Goal: Information Seeking & Learning: Learn about a topic

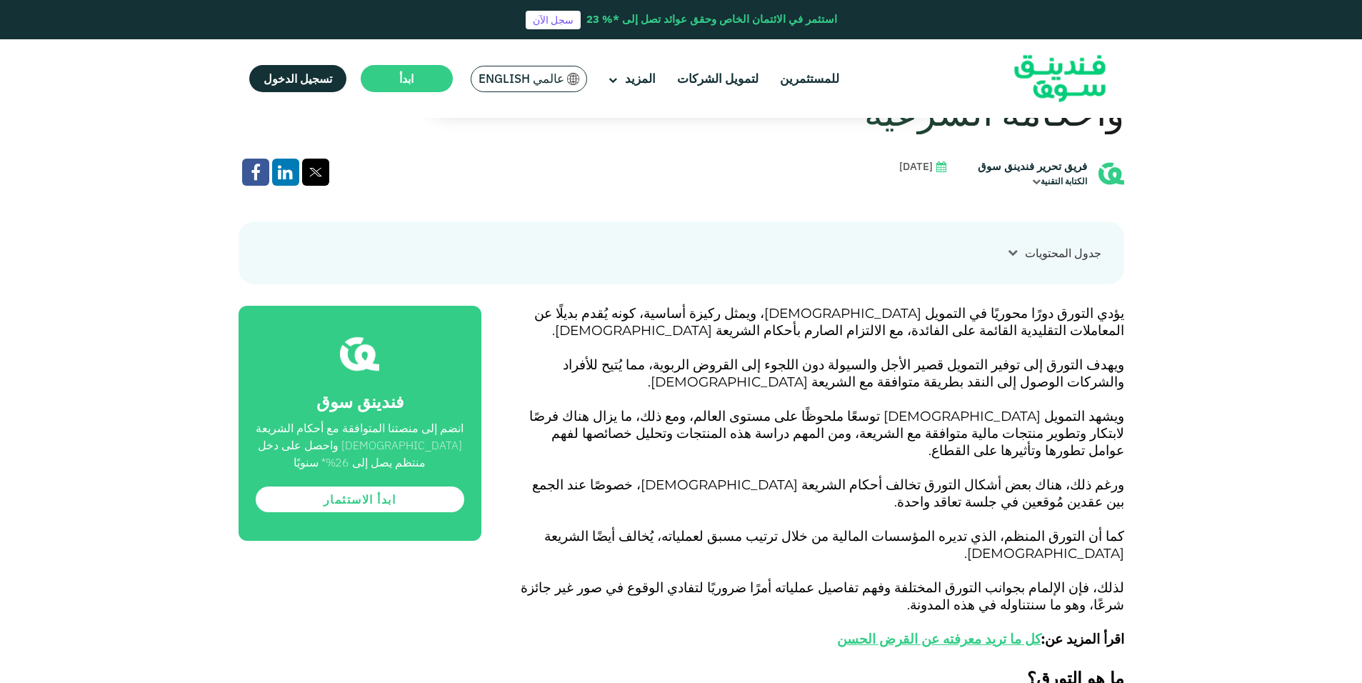
click at [767, 356] on span "التورق إلى توفير التمويل قصير الأجل والسيولة دون اللجوء إلى القروض الربوية، مما…" at bounding box center [843, 373] width 561 height 34
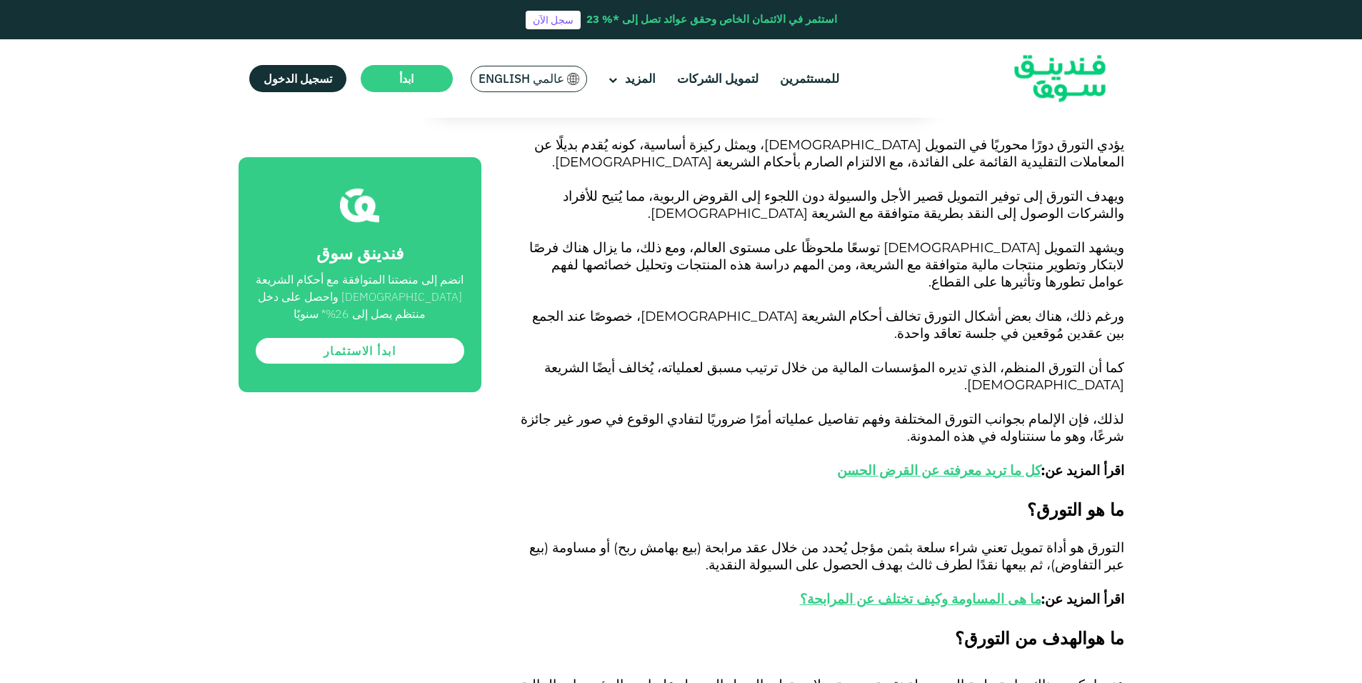
scroll to position [785, 0]
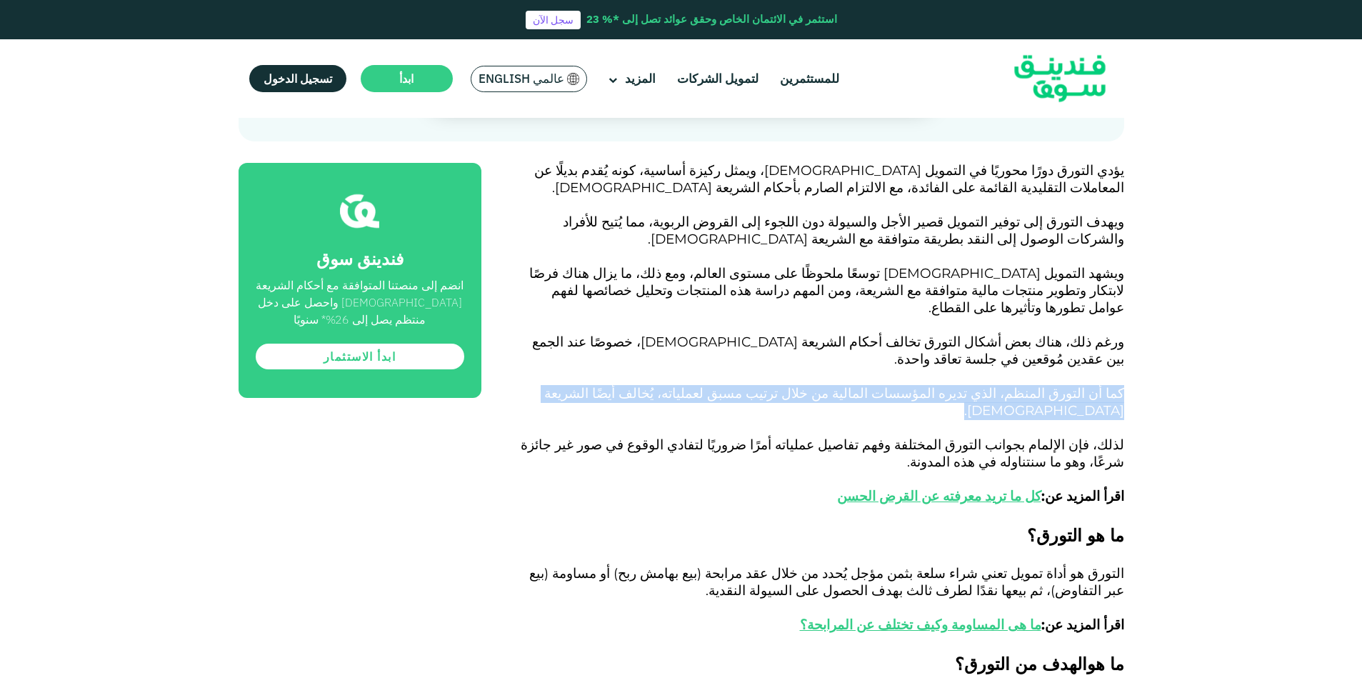
drag, startPoint x: 1132, startPoint y: 312, endPoint x: 633, endPoint y: 317, distance: 499.8
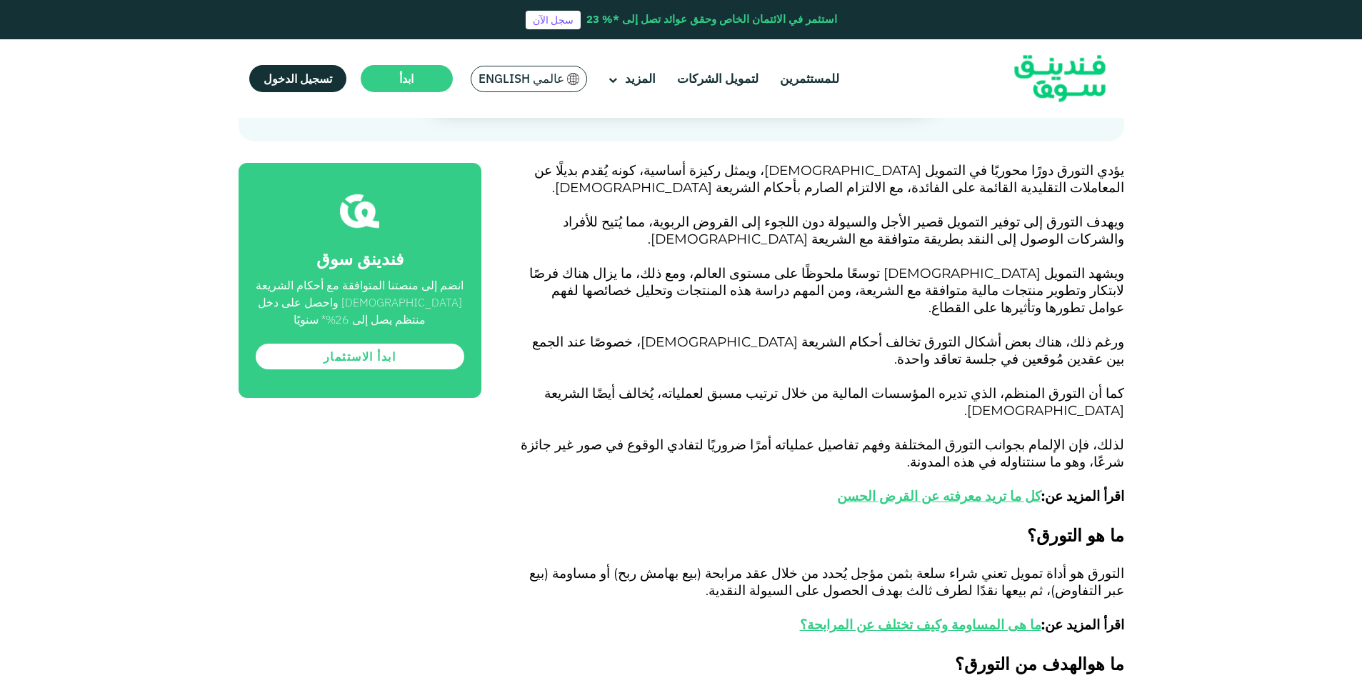
click at [963, 437] on p "لذلك، فإن الإلمام بجوانب التورق المختلفة وفهم تفاصيل عملياته أمرًا ضروريًا لتفا…" at bounding box center [818, 480] width 610 height 86
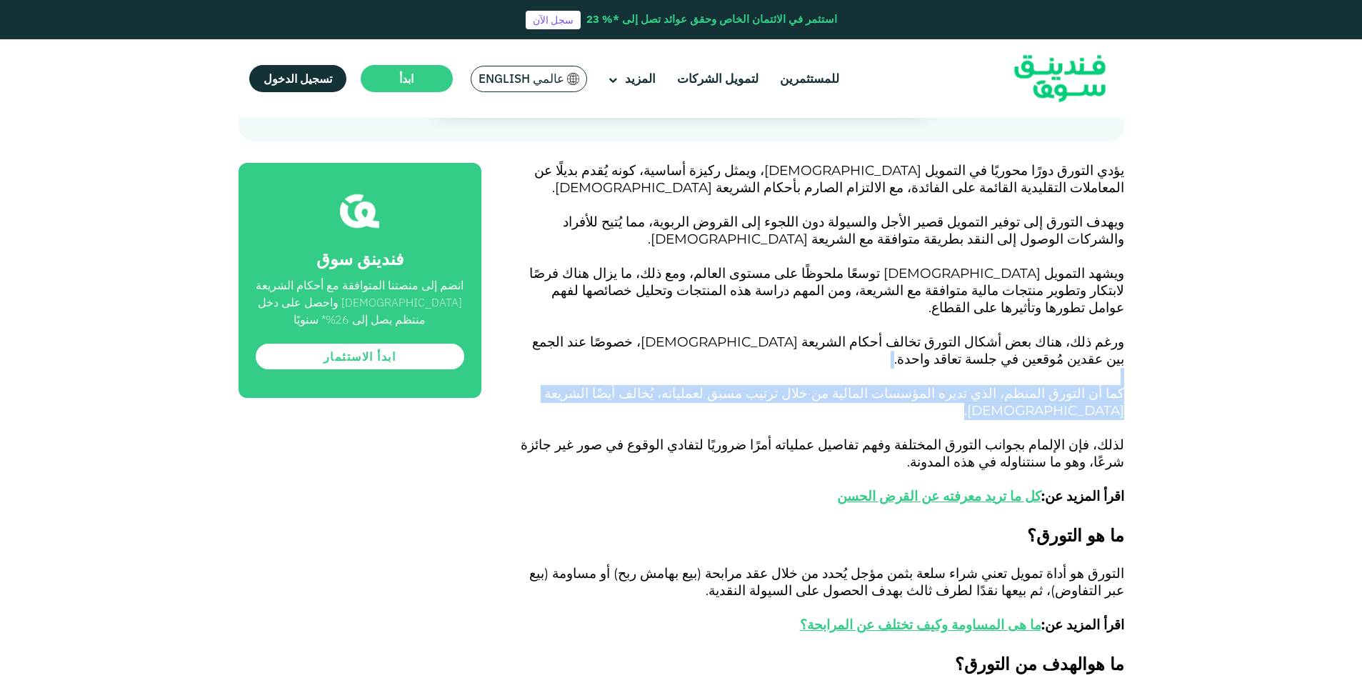
drag, startPoint x: 1137, startPoint y: 305, endPoint x: 630, endPoint y: 307, distance: 507.0
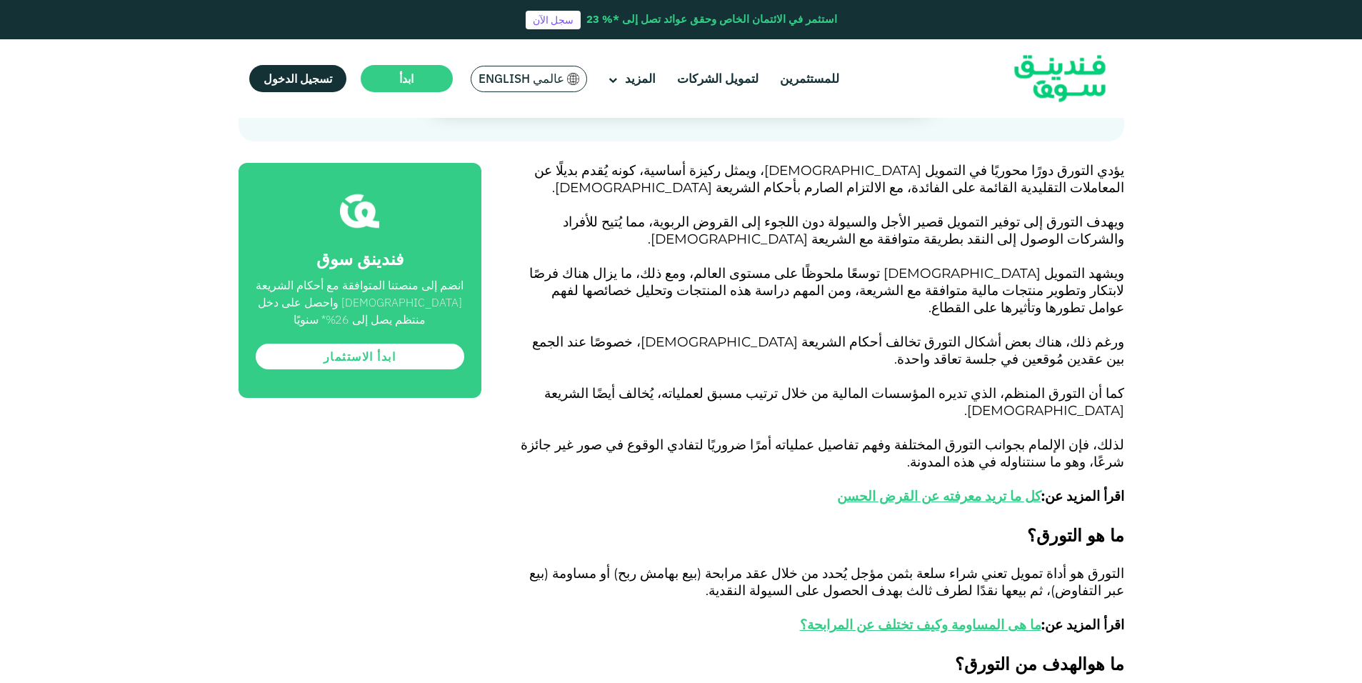
click at [630, 386] on p "كما أن التورق المنظم، الذي تديره المؤسسات المالية من خلال ترتيب مسبق لعملياته، …" at bounding box center [818, 411] width 610 height 51
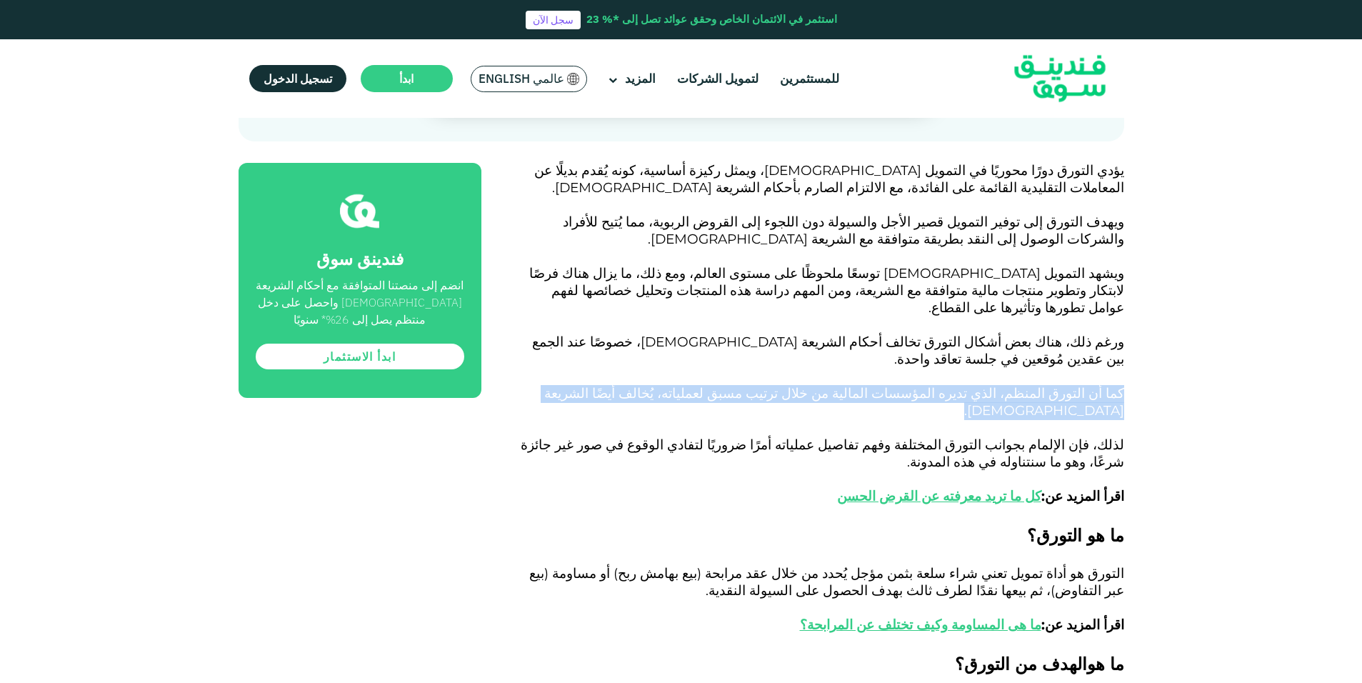
drag, startPoint x: 618, startPoint y: 314, endPoint x: 1135, endPoint y: 314, distance: 517.0
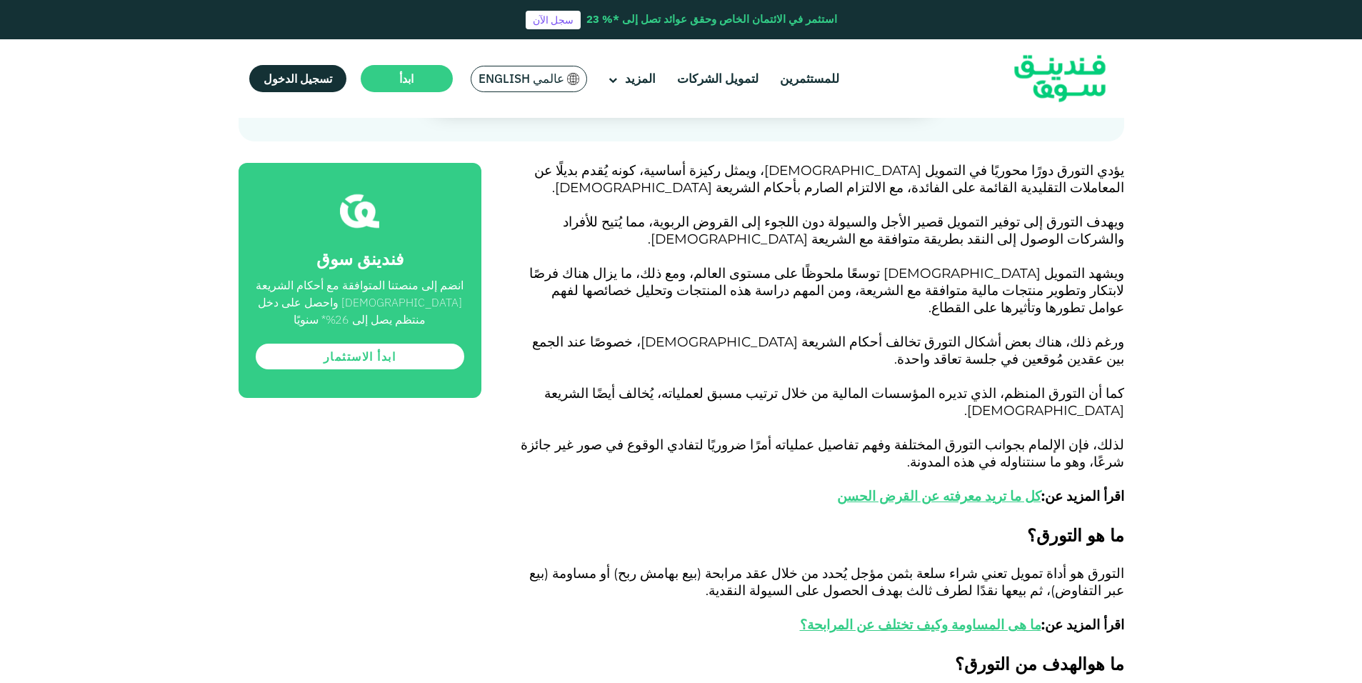
drag, startPoint x: 1135, startPoint y: 314, endPoint x: 1133, endPoint y: 343, distance: 29.4
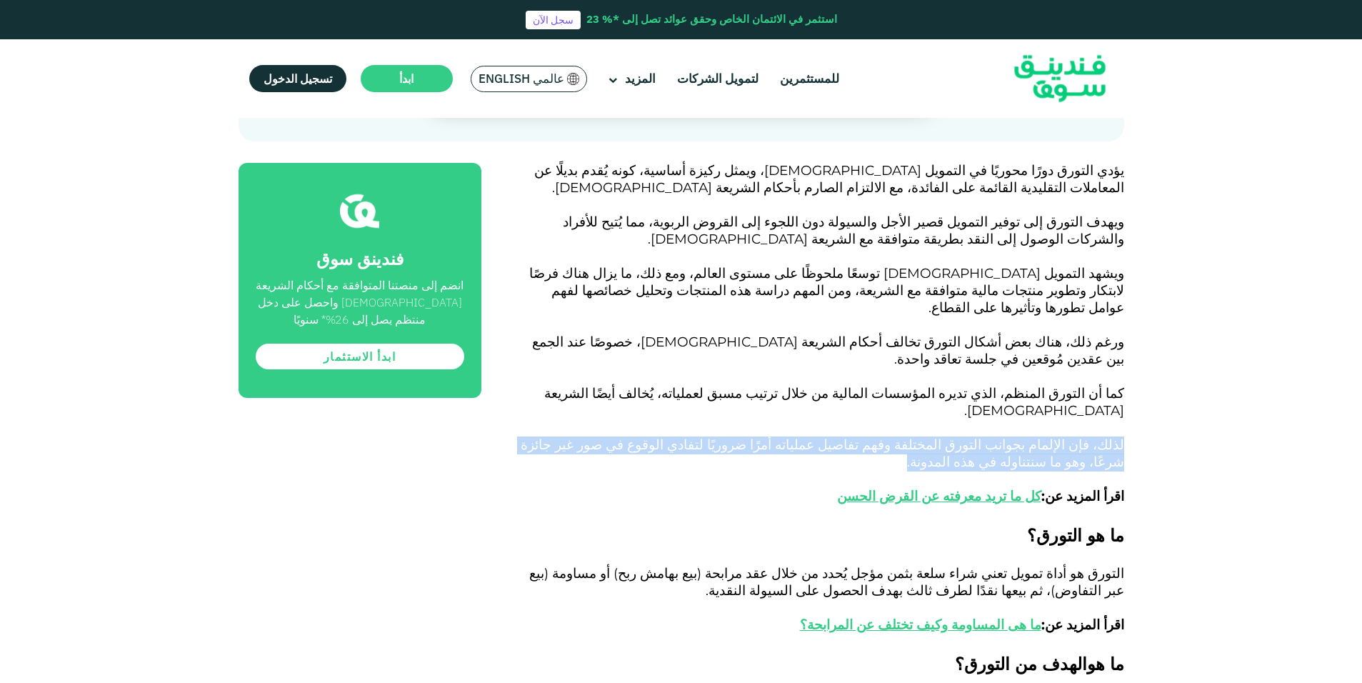
drag, startPoint x: 1127, startPoint y: 344, endPoint x: 1065, endPoint y: 361, distance: 64.9
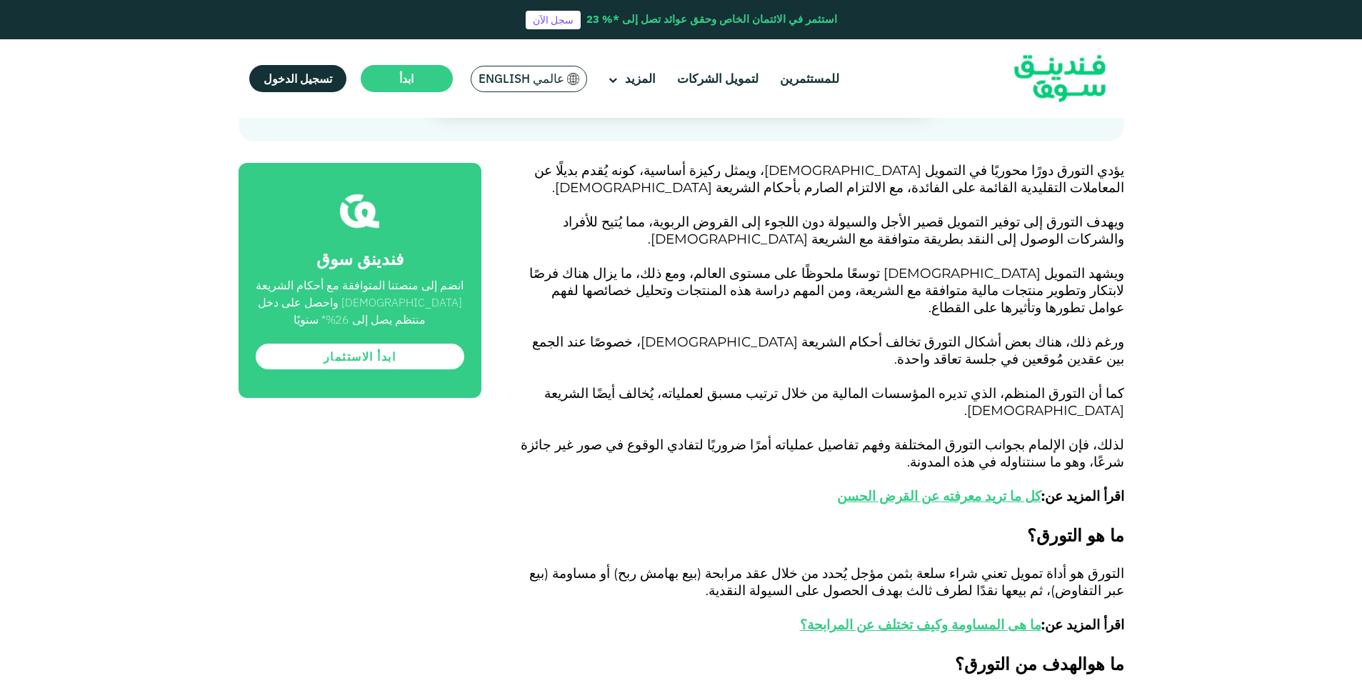
drag, startPoint x: 1065, startPoint y: 361, endPoint x: 1080, endPoint y: 361, distance: 15.0
click at [1080, 437] on p "لذلك، فإن الإلمام بجوانب التورق المختلفة وفهم تفاصيل عملياته أمرًا ضروريًا لتفا…" at bounding box center [818, 480] width 610 height 86
drag, startPoint x: 1085, startPoint y: 365, endPoint x: 1089, endPoint y: 378, distance: 13.5
click at [1089, 437] on p "لذلك، فإن الإلمام بجوانب التورق المختلفة وفهم تفاصيل عملياته أمرًا ضروريًا لتفا…" at bounding box center [818, 480] width 610 height 86
click at [1077, 436] on span "لذلك، فإن الإلمام بجوانب التورق المختلفة وفهم تفاصيل عملياته أمرًا ضروريًا لتفا…" at bounding box center [822, 453] width 603 height 34
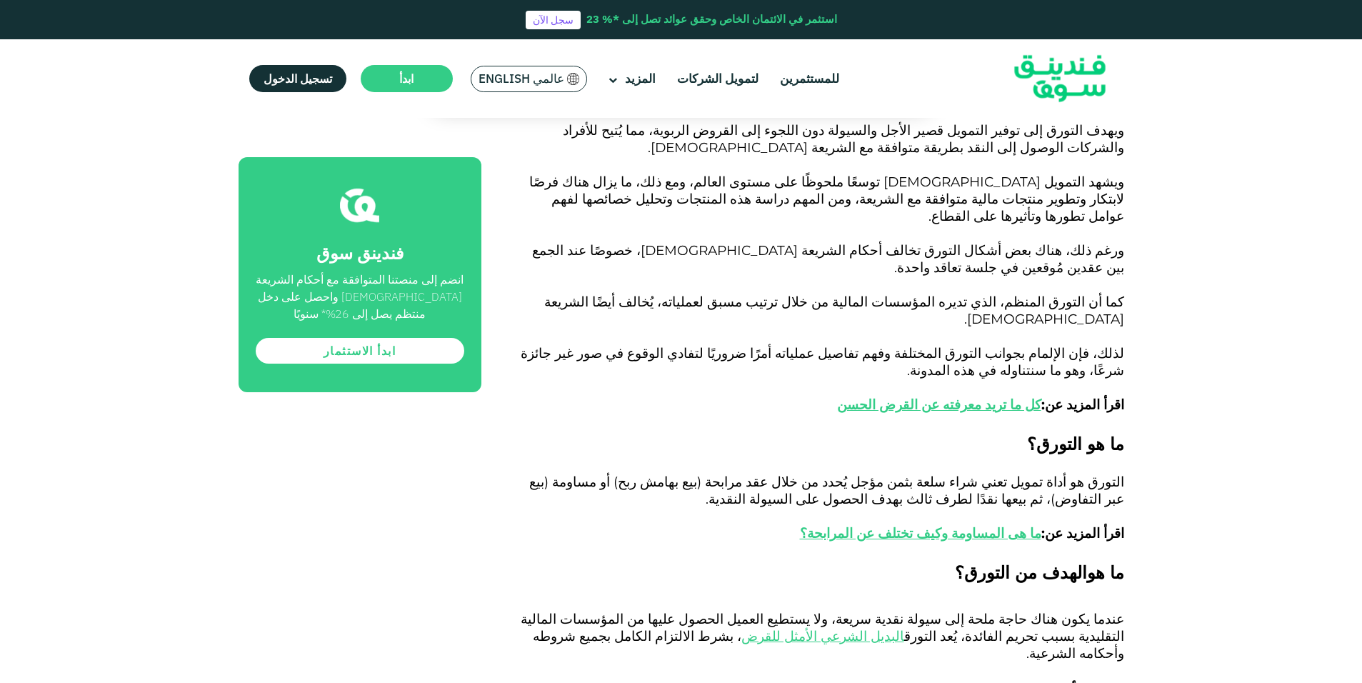
scroll to position [928, 0]
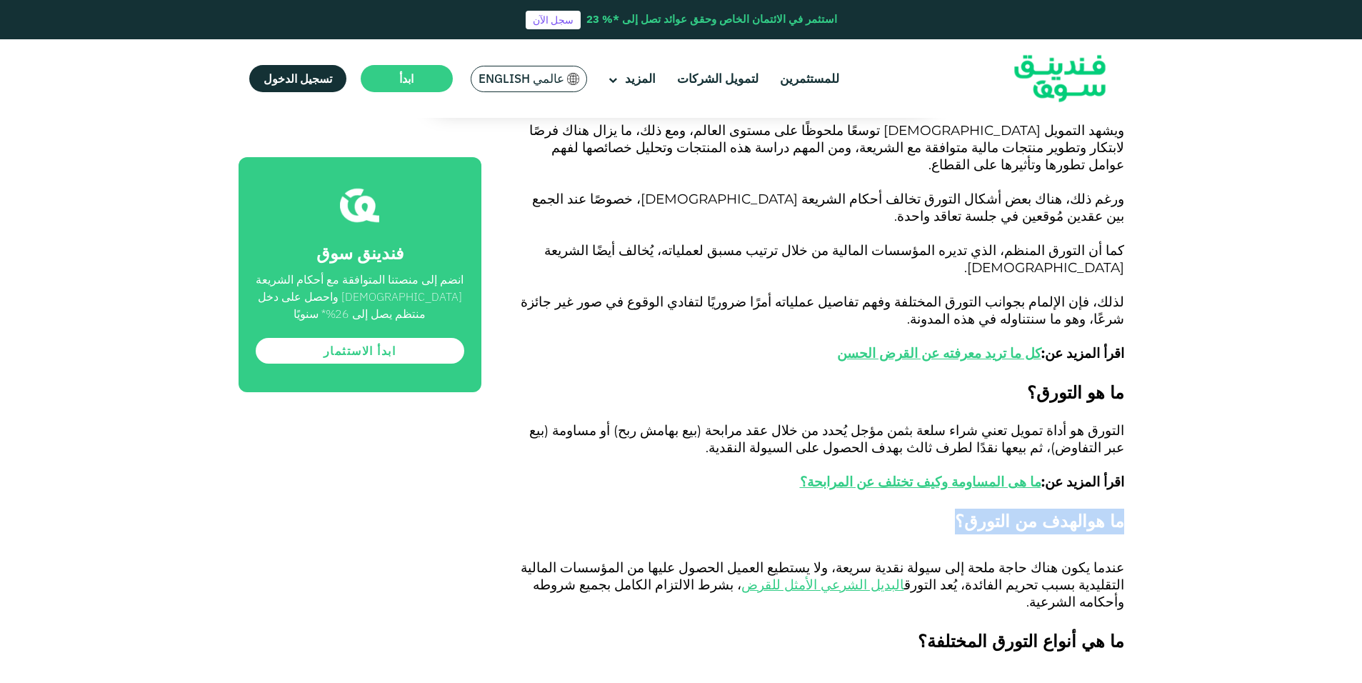
drag, startPoint x: 1135, startPoint y: 427, endPoint x: 958, endPoint y: 427, distance: 176.4
